Goal: Information Seeking & Learning: Learn about a topic

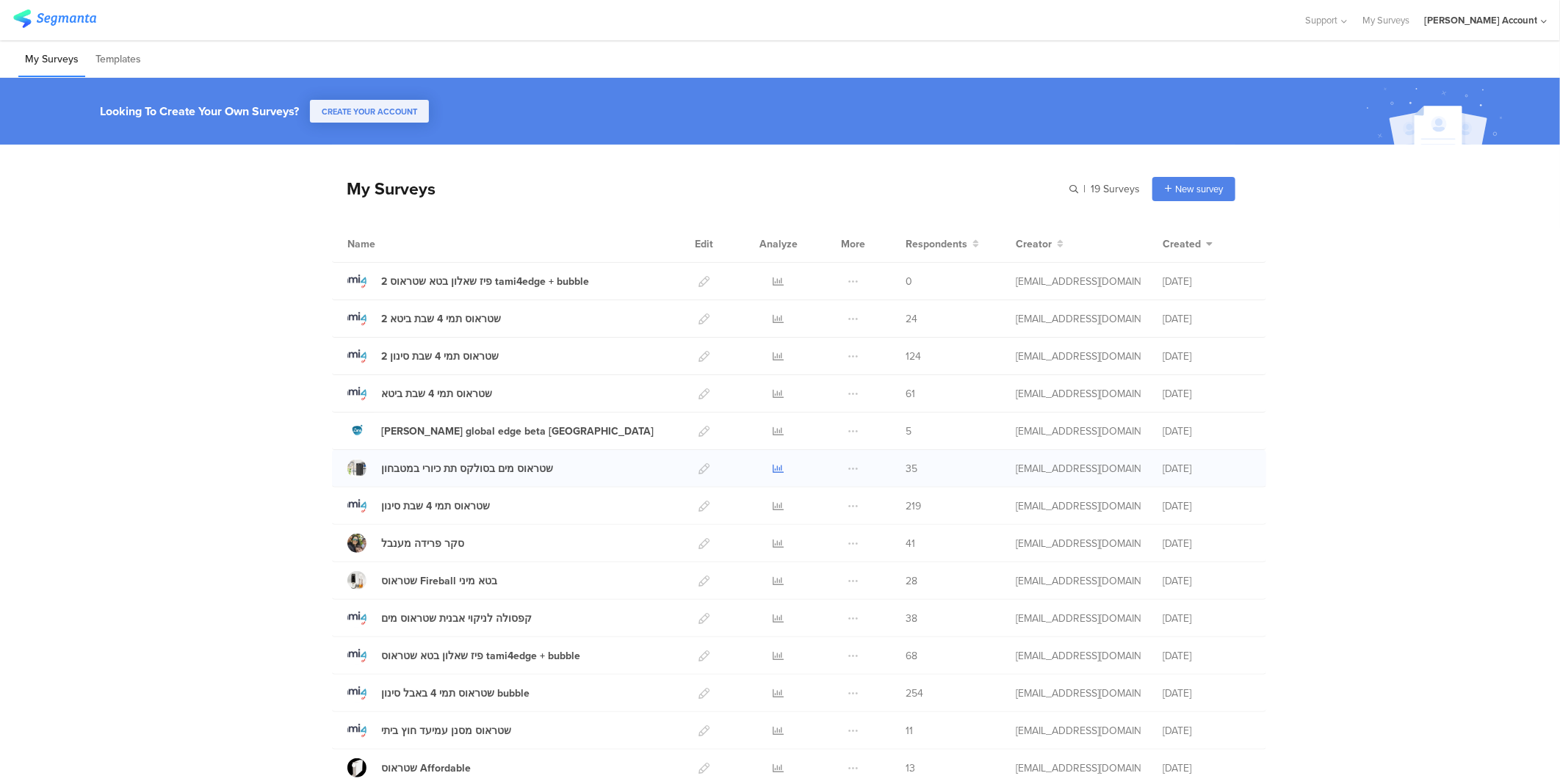
click at [773, 465] on icon at bounding box center [778, 468] width 11 height 11
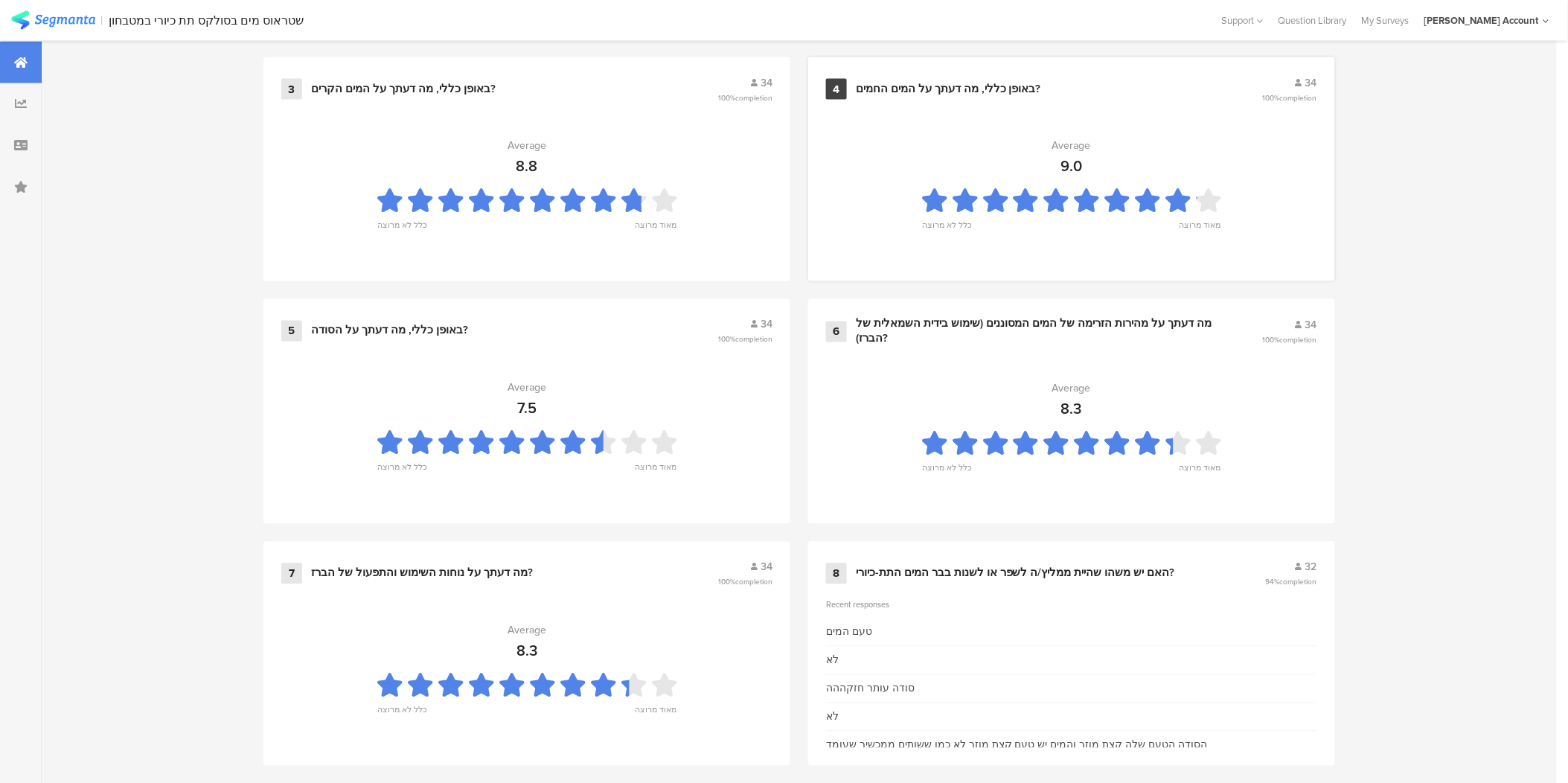
scroll to position [913, 0]
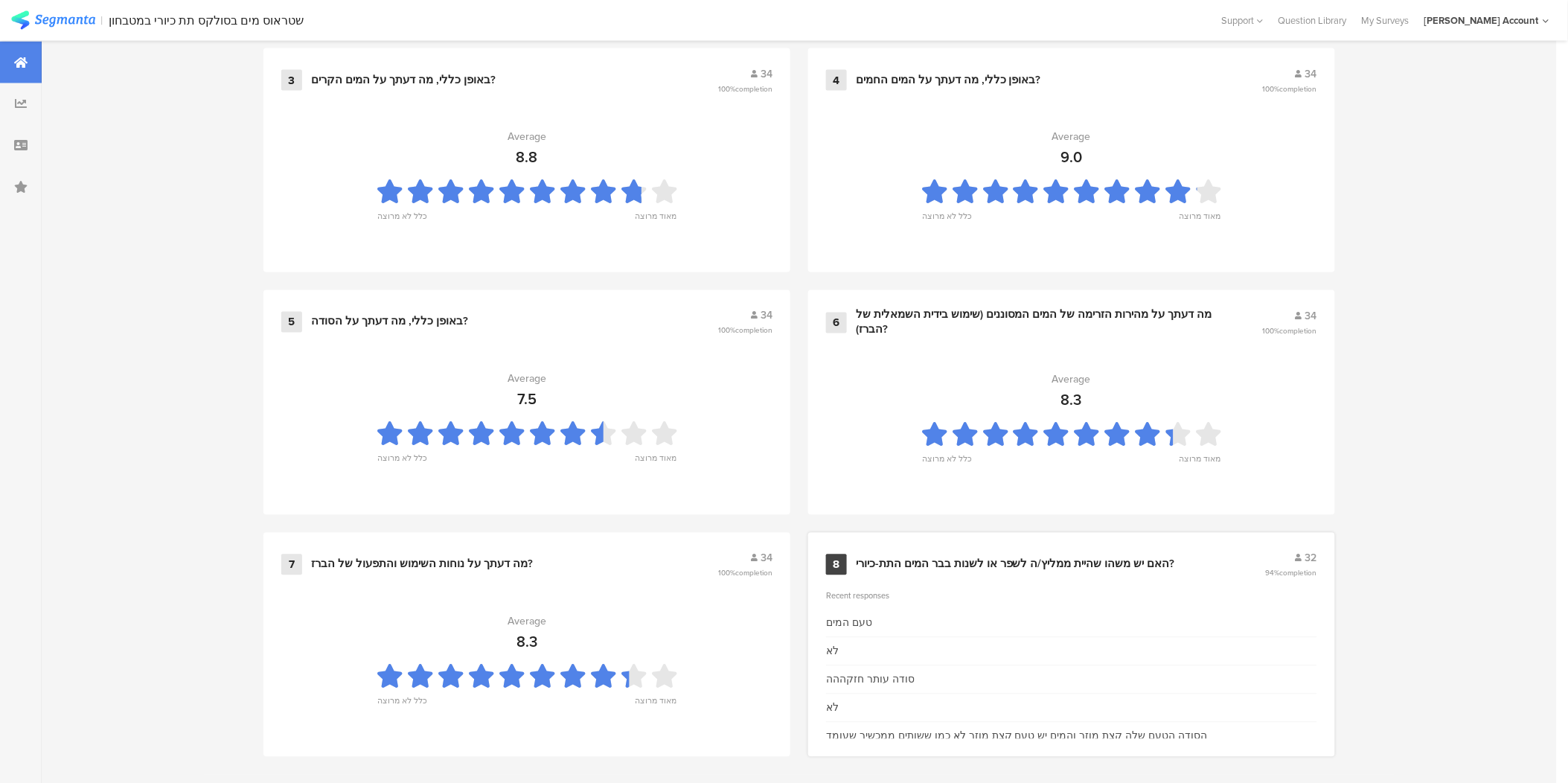
click at [1023, 561] on div "האם יש משהו שהיית ממליץ/ה לשפר או לשנות בבר המים התת-כיורי?" at bounding box center [1015, 565] width 319 height 15
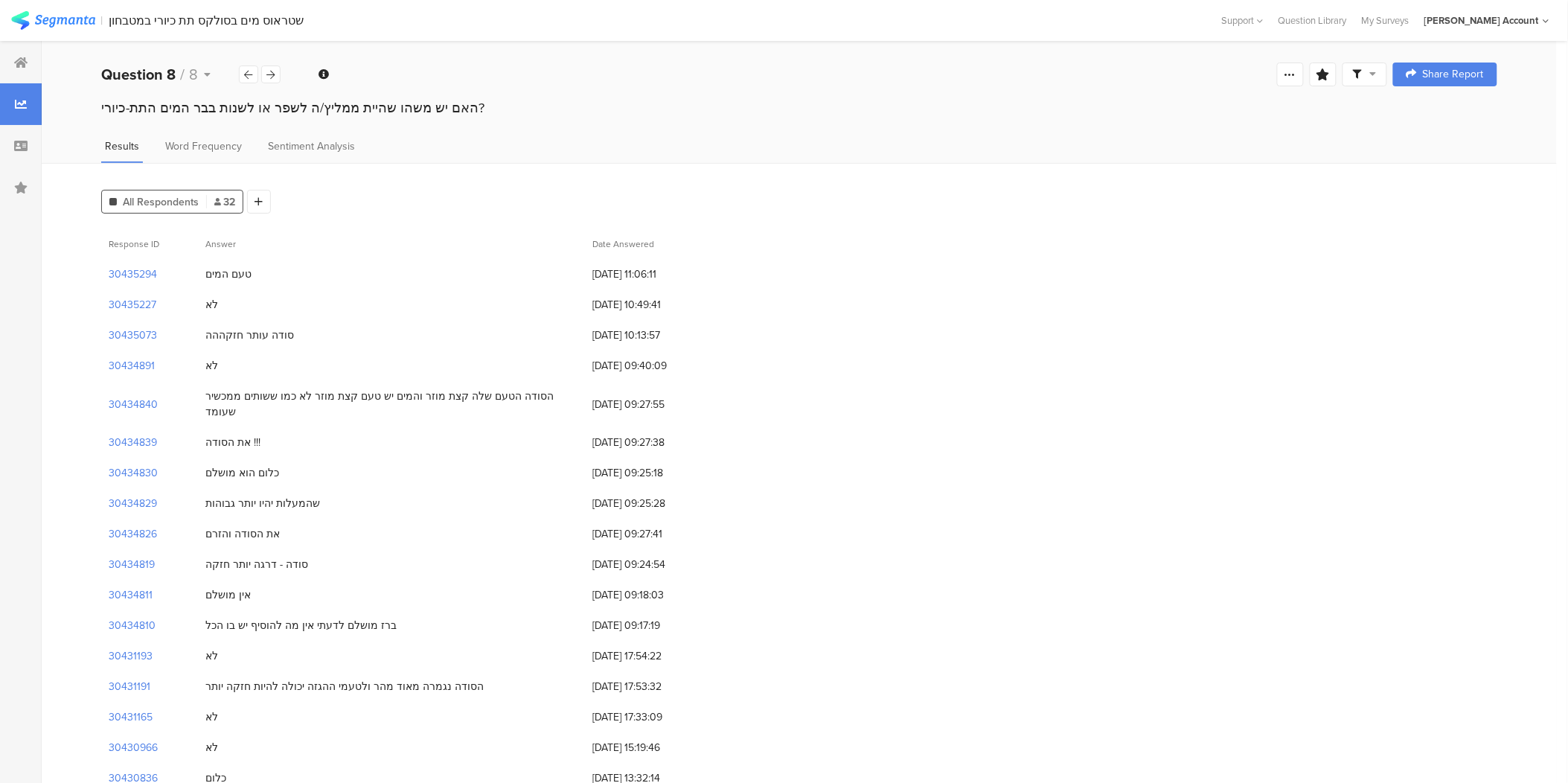
drag, startPoint x: 109, startPoint y: 243, endPoint x: 290, endPoint y: 294, distance: 188.0
click at [290, 294] on div "Response ID Answer Date Answered 30435294 טעם המים [DATE] 11:06:11 30435227 לא …" at bounding box center [799, 740] width 1396 height 1023
click at [101, 106] on div "האם יש משהו שהיית ממליץ/ה לשפר או לשנות בבר המים התת-כיורי?" at bounding box center [799, 107] width 1396 height 20
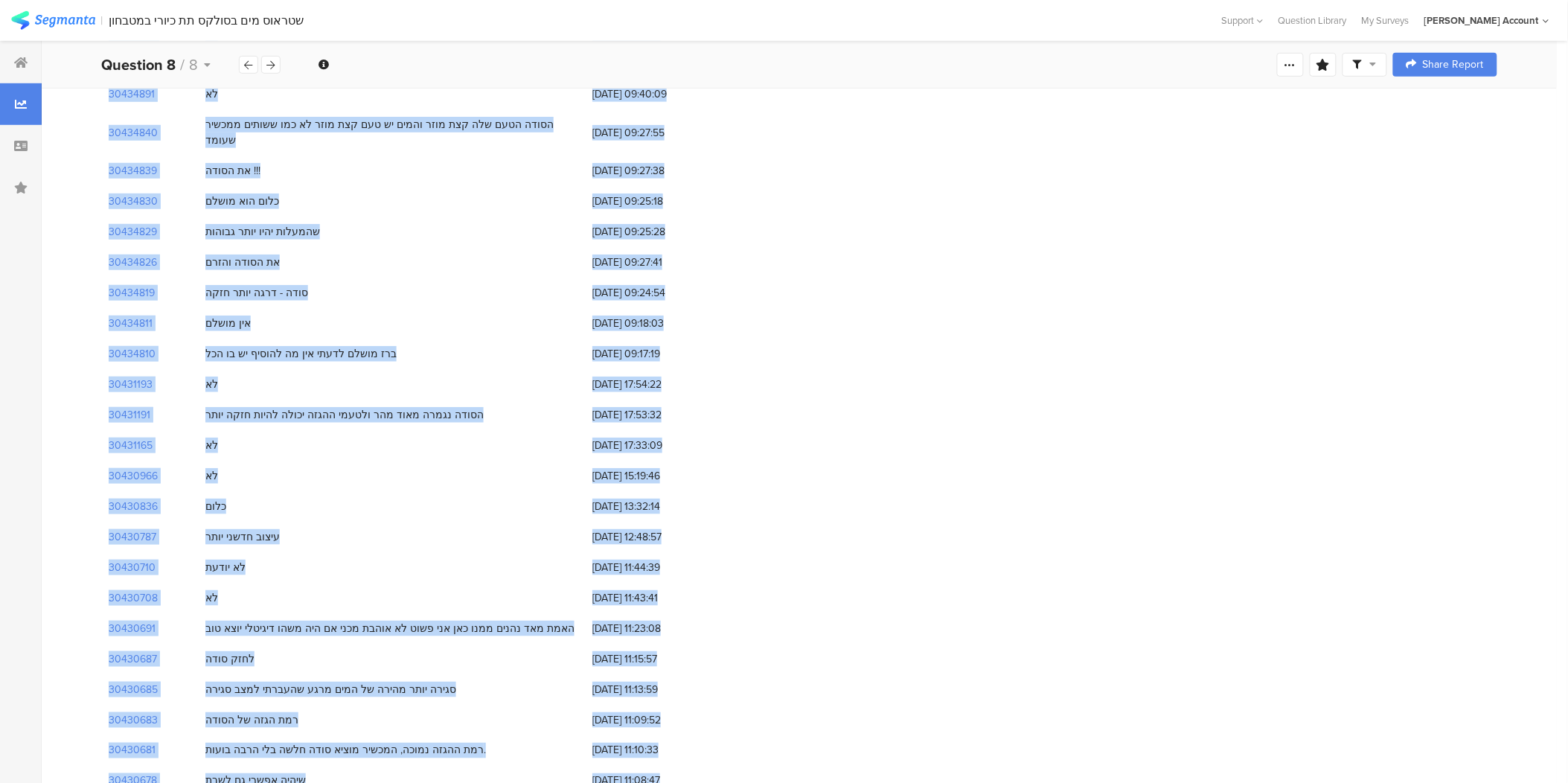
scroll to position [452, 0]
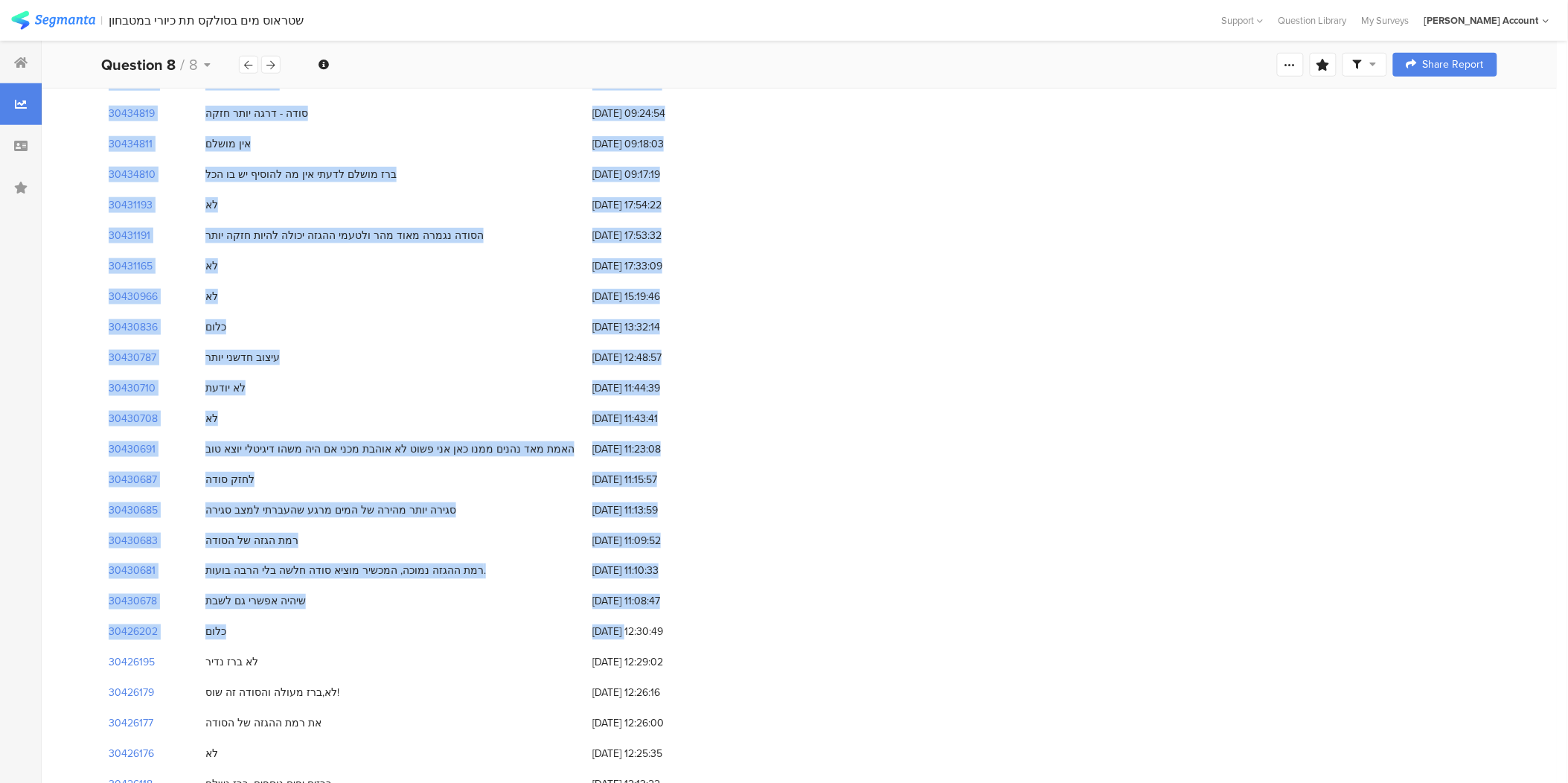
drag, startPoint x: 101, startPoint y: 104, endPoint x: 726, endPoint y: 771, distance: 914.1
click at [726, 771] on section "Welcome page 1 מה דעתך, באופן כללי, על בר המים התת-כיורי החדש?ציון 10 פירושו מא…" at bounding box center [800, 208] width 1516 height 1236
copy section "lor ip dolo sitam conse/a elit se doeiu tem inci utl-etdol? Magnaal Enim Admini…"
